Goal: Information Seeking & Learning: Learn about a topic

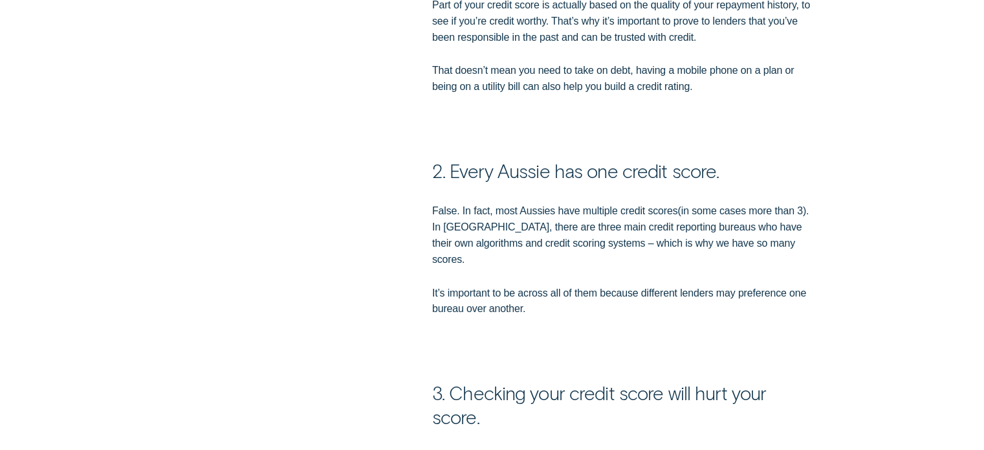
scroll to position [1074, 0]
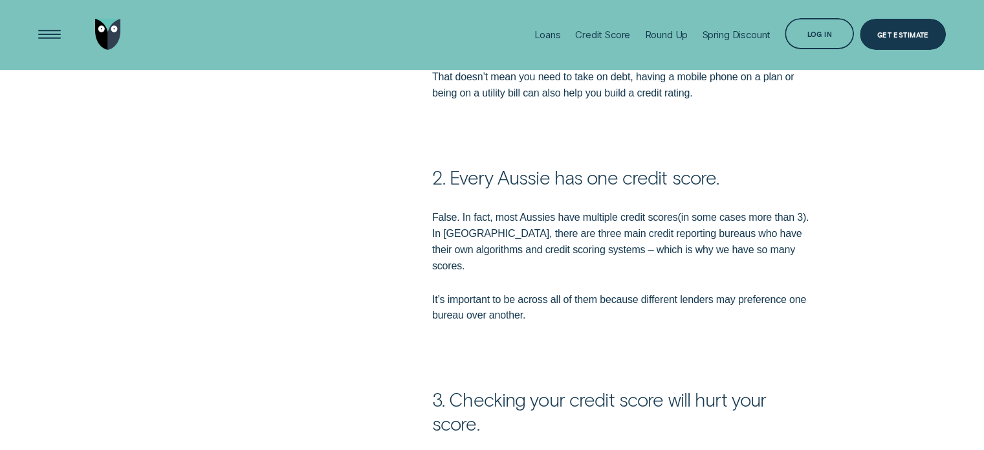
click at [474, 217] on p "False. In fact, most Aussies have multiple credit scores ( in some cases more t…" at bounding box center [623, 242] width 382 height 65
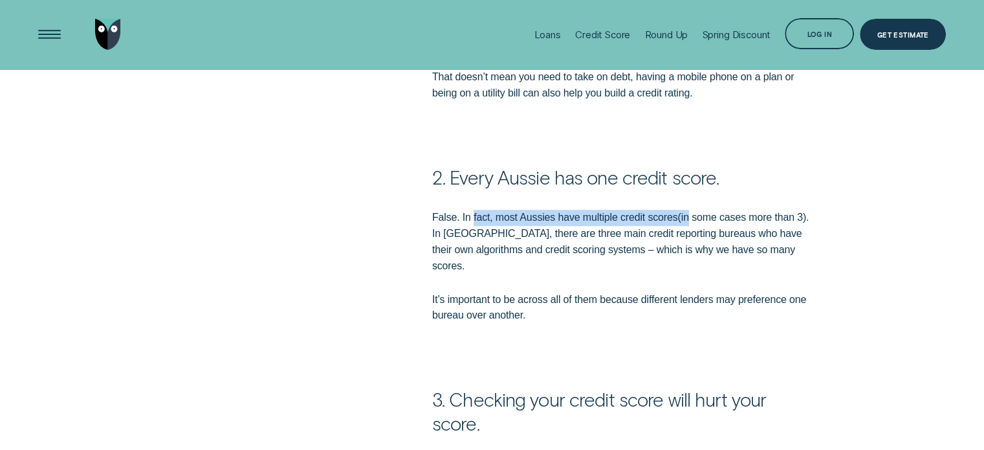
drag, startPoint x: 474, startPoint y: 217, endPoint x: 686, endPoint y: 218, distance: 212.3
click at [686, 218] on p "False. In fact, most Aussies have multiple credit scores ( in some cases more t…" at bounding box center [623, 242] width 382 height 65
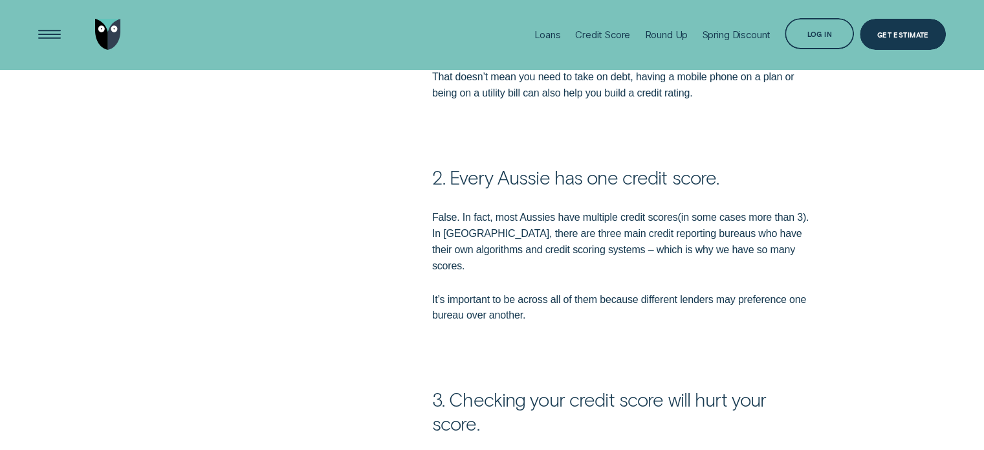
click at [749, 217] on p "False. In fact, most Aussies have multiple credit scores ( in some cases more t…" at bounding box center [623, 242] width 382 height 65
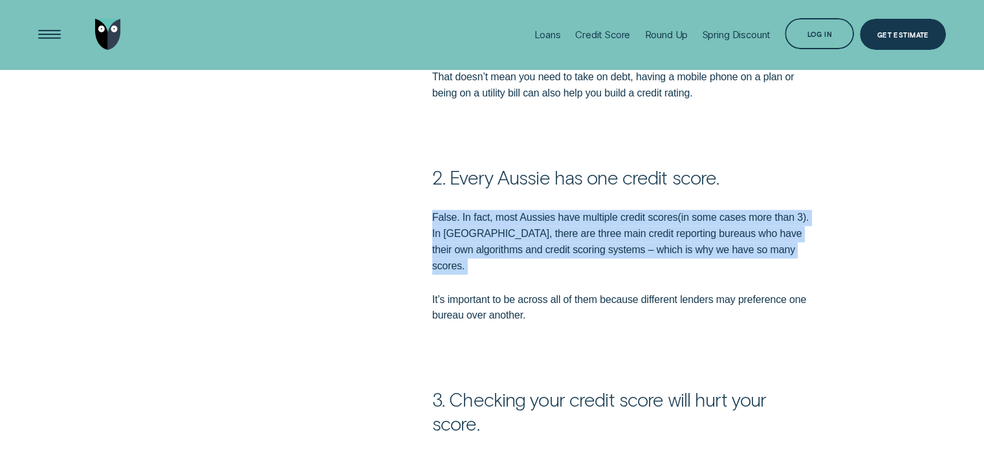
drag, startPoint x: 749, startPoint y: 217, endPoint x: 817, endPoint y: 210, distance: 68.3
click at [817, 210] on div "False. In fact, most Aussies have multiple credit scores ( in some cases more t…" at bounding box center [623, 267] width 394 height 114
click at [619, 226] on p "False. In fact, most Aussies have multiple credit scores ( in some cases more t…" at bounding box center [623, 242] width 382 height 65
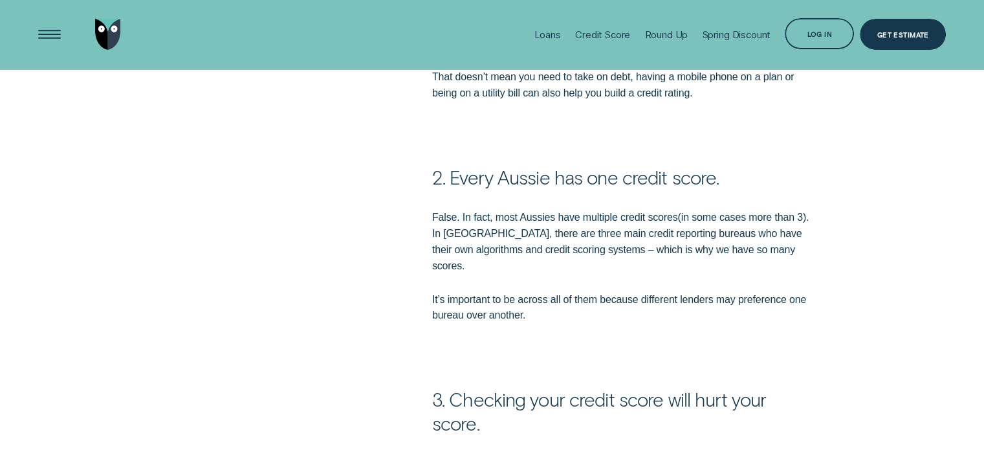
click at [491, 254] on p "False. In fact, most Aussies have multiple credit scores ( in some cases more t…" at bounding box center [623, 242] width 382 height 65
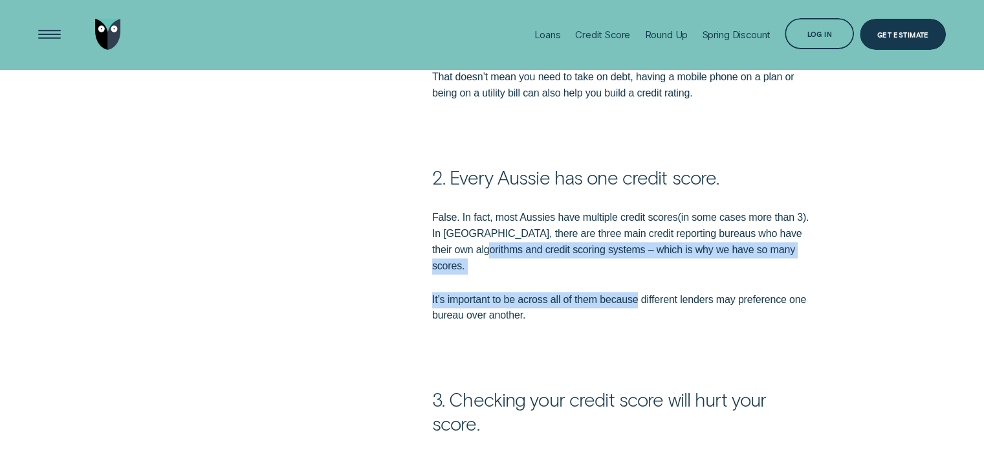
drag, startPoint x: 491, startPoint y: 254, endPoint x: 606, endPoint y: 259, distance: 115.3
click at [606, 259] on div "False. In fact, most Aussies have multiple credit scores ( in some cases more t…" at bounding box center [623, 267] width 394 height 114
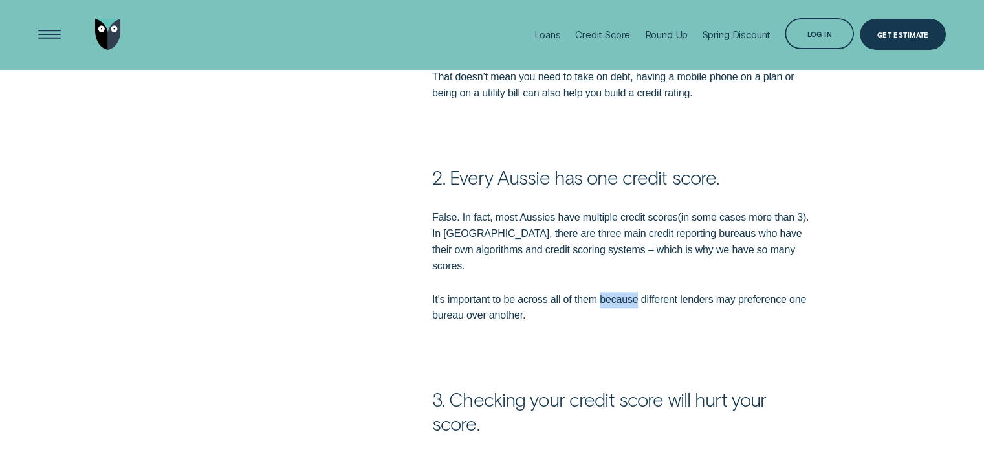
click at [606, 259] on div "False. In fact, most Aussies have multiple credit scores ( in some cases more t…" at bounding box center [623, 267] width 394 height 114
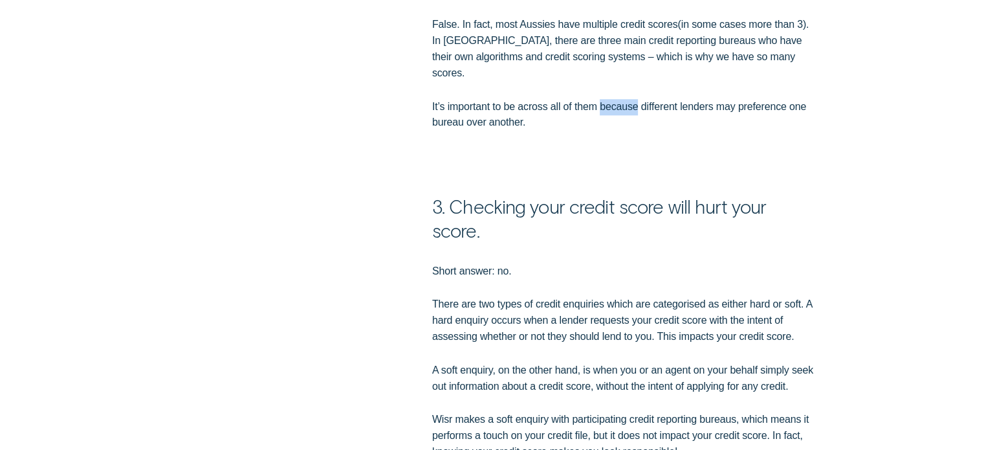
scroll to position [1266, 0]
click at [568, 300] on p "There are two types of credit enquiries which are categorised as either hard or…" at bounding box center [623, 321] width 382 height 49
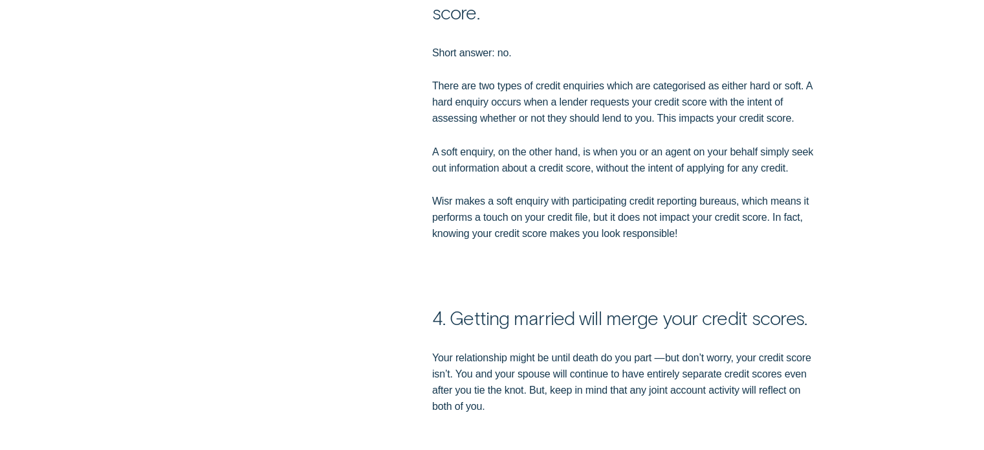
scroll to position [1745, 0]
